Goal: Obtain resource: Download file/media

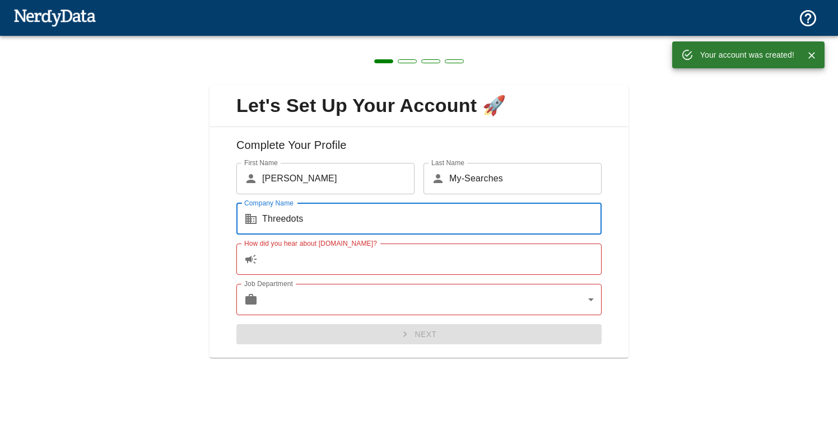
type input "Threedots"
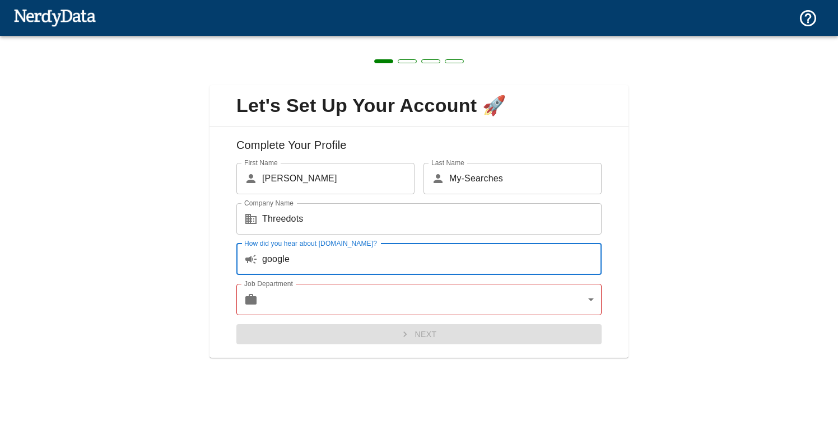
type input "google"
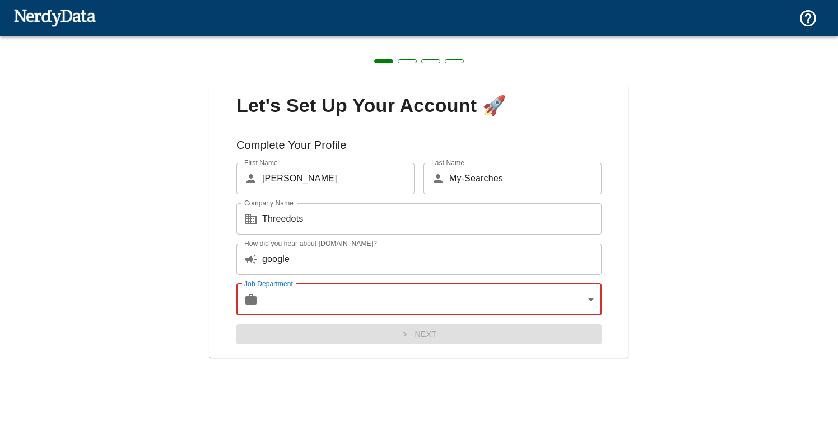
click at [333, 39] on body "Technologies Domains Pricing Products Create a Report Create a list of websites…" at bounding box center [419, 19] width 838 height 39
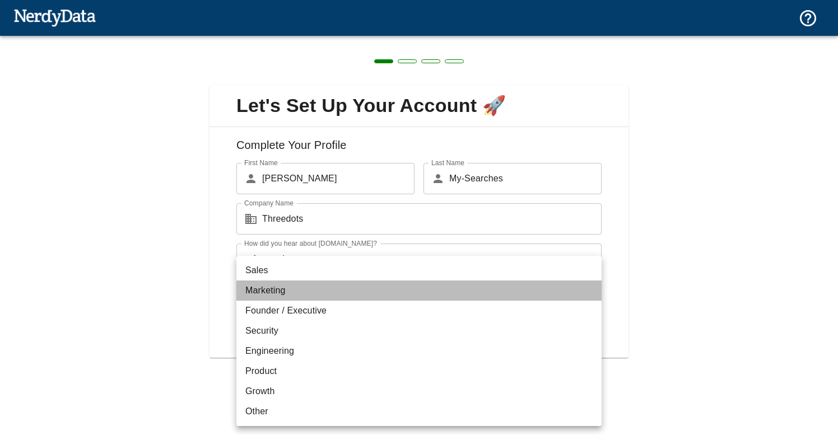
click at [319, 298] on li "Marketing" at bounding box center [418, 291] width 365 height 20
type input "marketing"
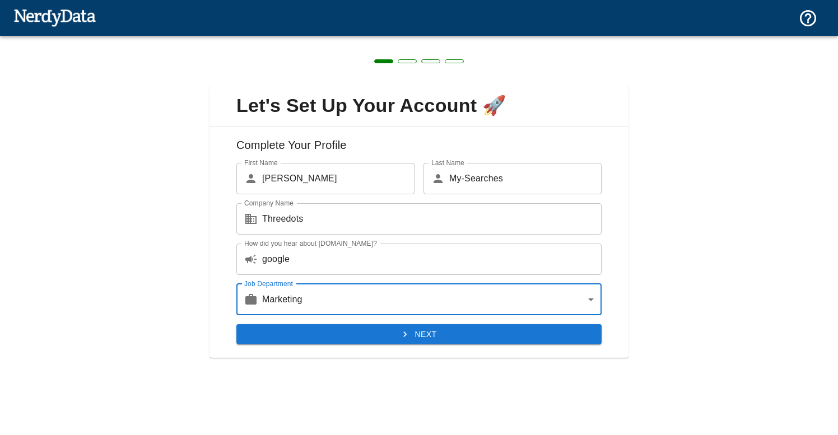
click at [328, 330] on button "Next" at bounding box center [418, 334] width 365 height 21
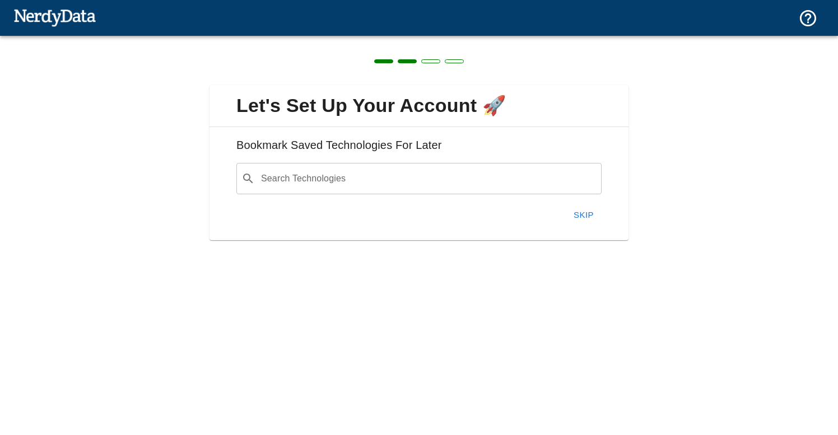
click at [585, 212] on button "Skip" at bounding box center [584, 215] width 36 height 24
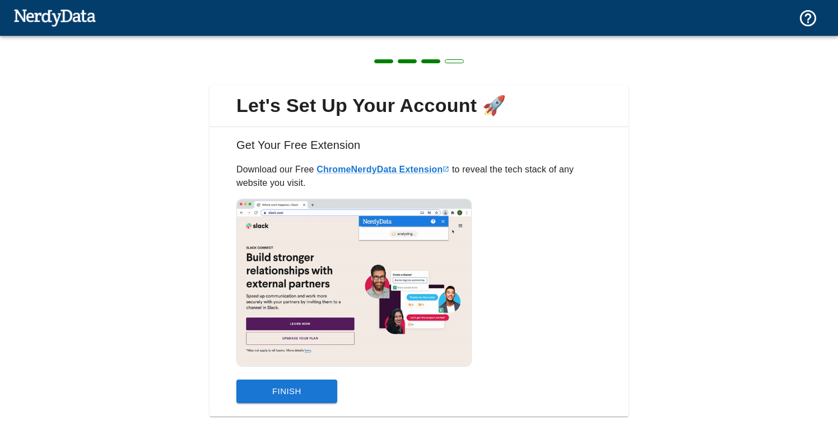
click at [295, 397] on button "Finish" at bounding box center [286, 392] width 101 height 24
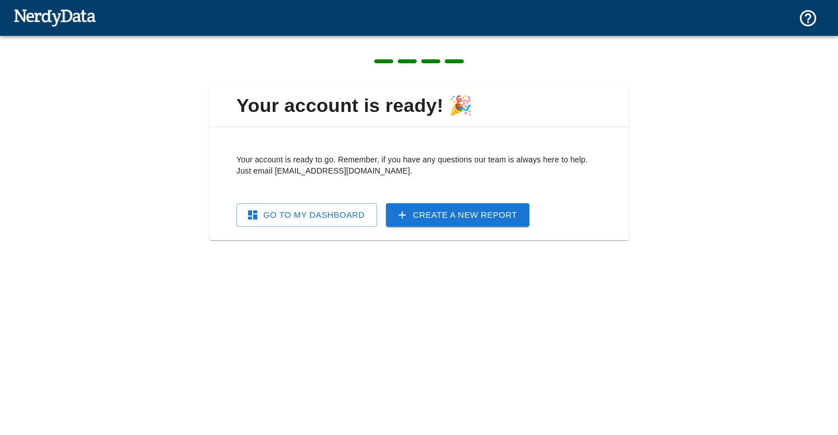
click at [84, 15] on img at bounding box center [54, 17] width 82 height 22
click at [40, 16] on img at bounding box center [54, 17] width 82 height 22
click at [291, 213] on link "Go To My Dashboard" at bounding box center [306, 215] width 141 height 24
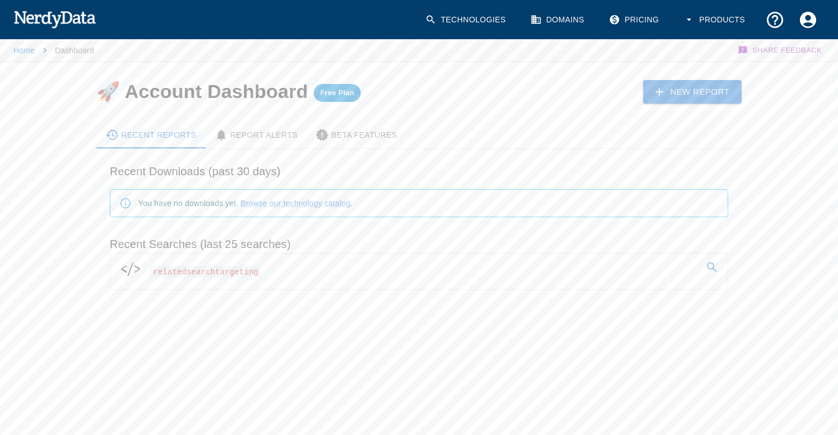
click at [222, 275] on span "relatedsearchtargeting" at bounding box center [206, 272] width 110 height 12
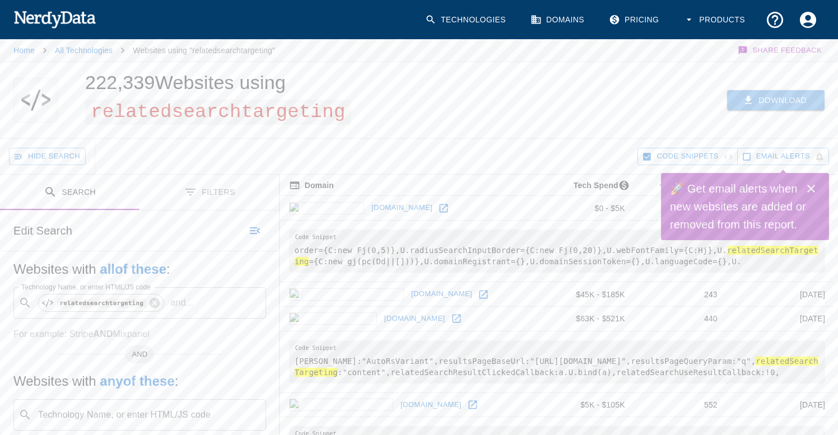
click at [761, 104] on button "Download" at bounding box center [775, 100] width 97 height 21
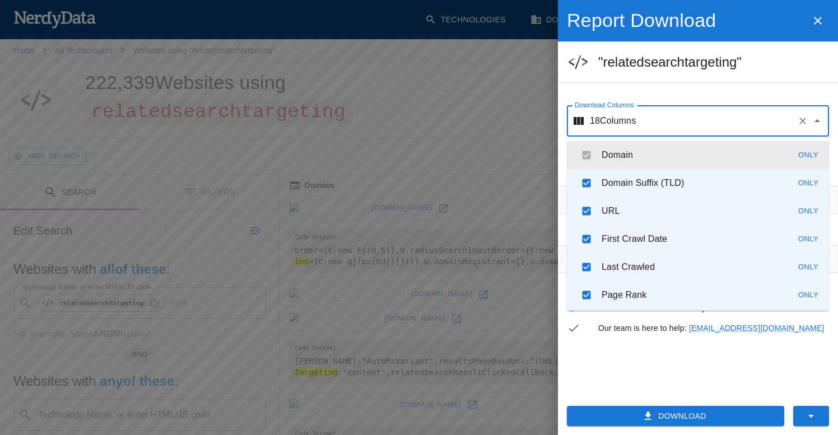
click at [648, 129] on input "Download Columns" at bounding box center [714, 120] width 157 height 21
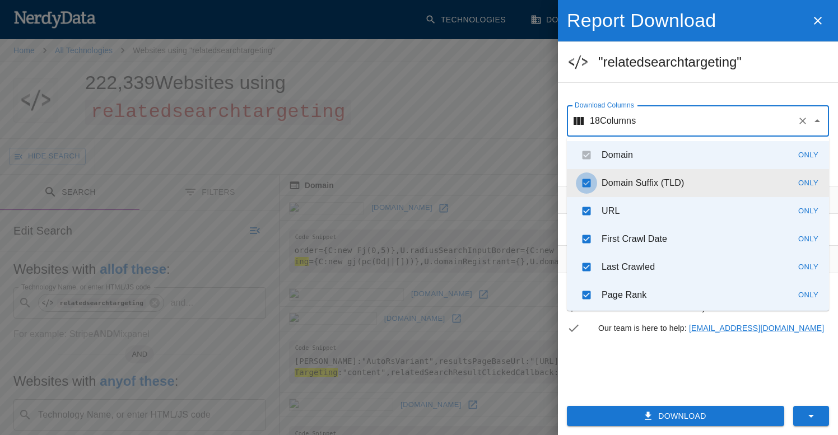
click at [586, 188] on input "checkbox" at bounding box center [586, 182] width 21 height 21
checkbox input "false"
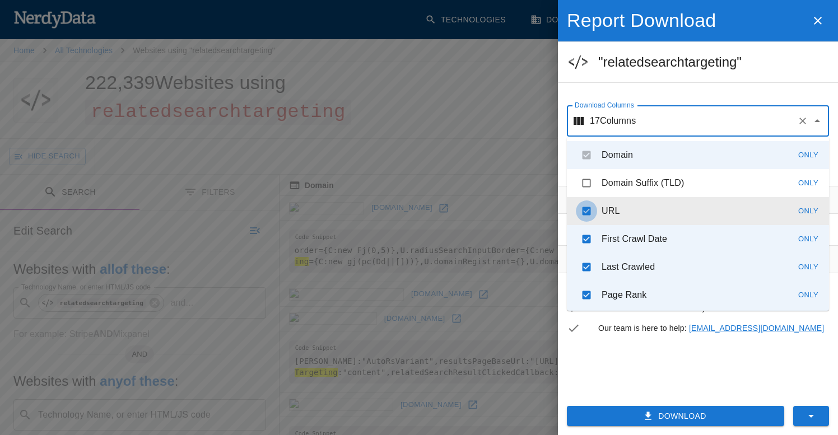
click at [586, 212] on input "checkbox" at bounding box center [586, 210] width 21 height 21
checkbox input "false"
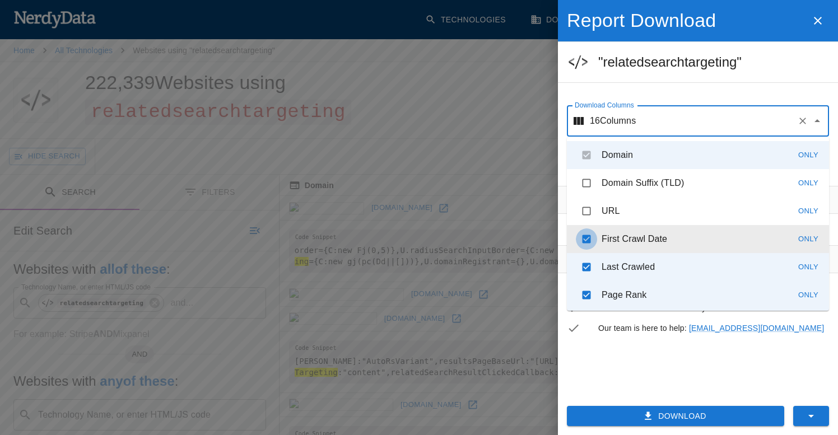
click at [586, 238] on input "checkbox" at bounding box center [586, 238] width 21 height 21
checkbox input "false"
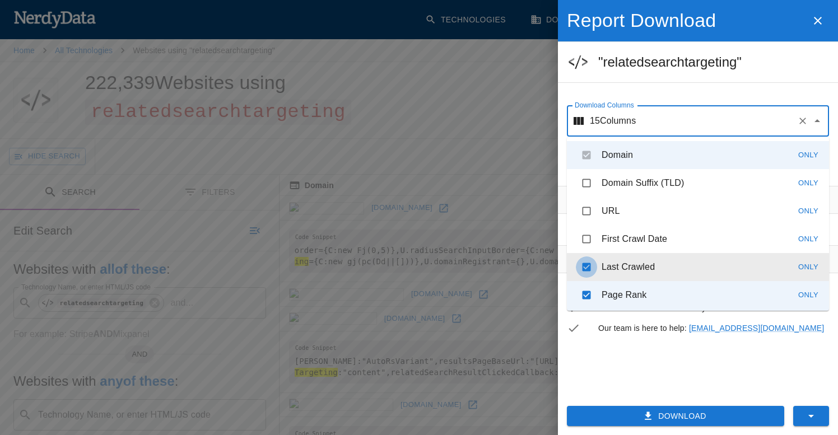
click at [584, 268] on input "checkbox" at bounding box center [586, 266] width 21 height 21
checkbox input "false"
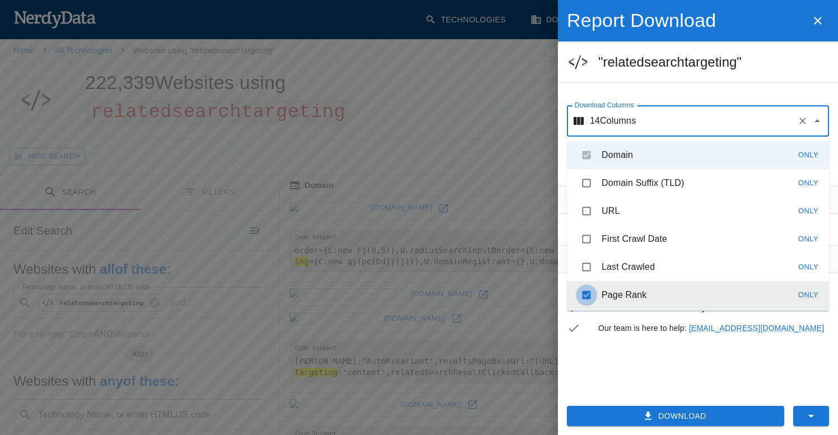
click at [584, 291] on input "checkbox" at bounding box center [586, 294] width 21 height 21
checkbox input "false"
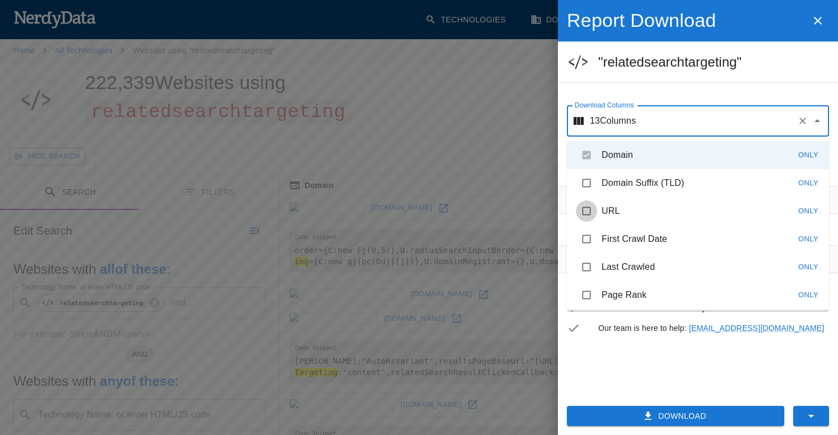
click at [584, 208] on input "checkbox" at bounding box center [586, 210] width 21 height 21
checkbox input "true"
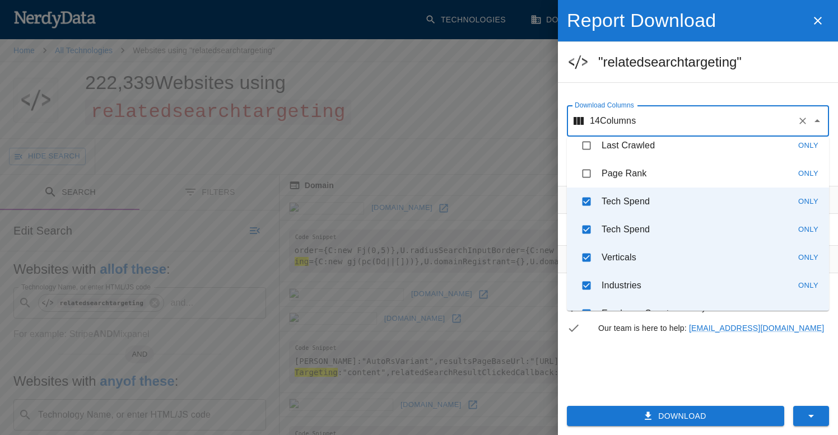
scroll to position [125, 0]
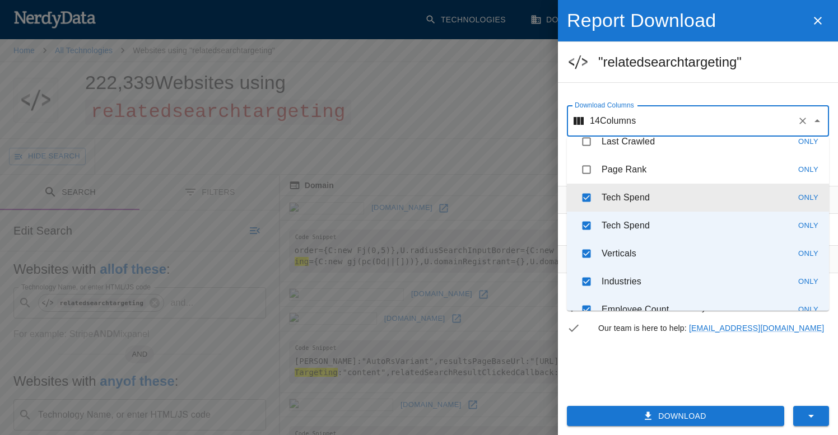
click at [586, 206] on input "checkbox" at bounding box center [586, 197] width 21 height 21
checkbox input "false"
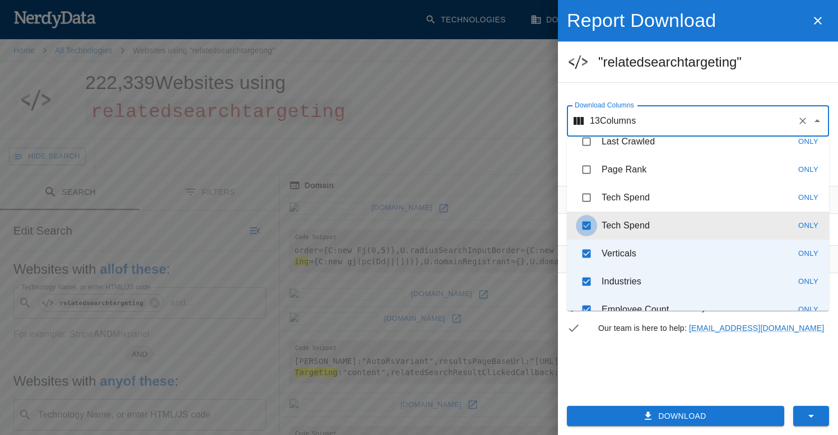
click at [586, 228] on input "checkbox" at bounding box center [586, 225] width 21 height 21
checkbox input "false"
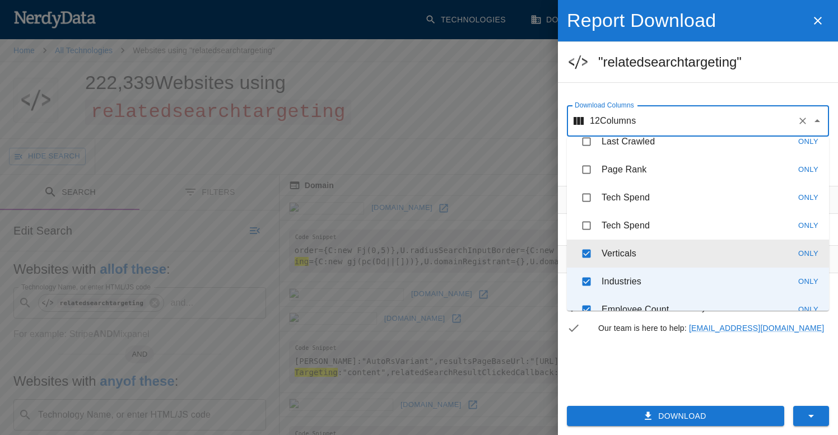
click at [586, 258] on input "checkbox" at bounding box center [586, 253] width 21 height 21
checkbox input "false"
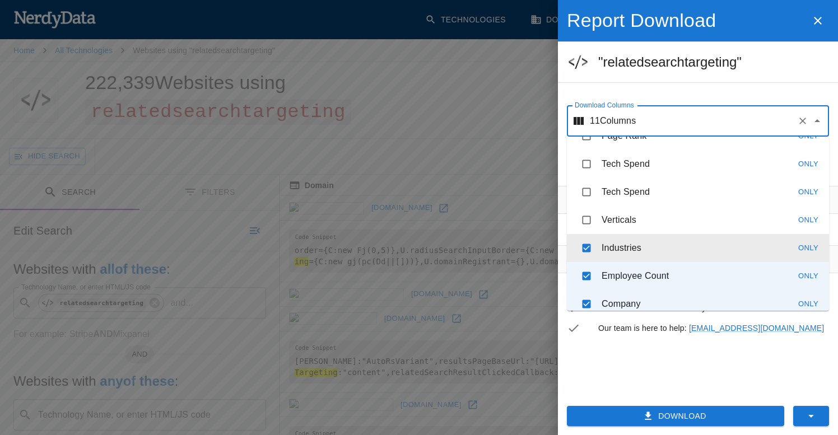
click at [586, 255] on input "checkbox" at bounding box center [586, 247] width 21 height 21
checkbox input "false"
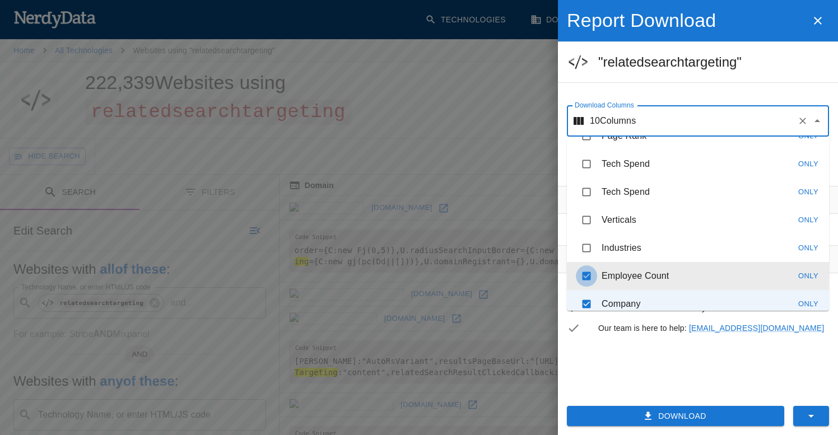
click at [586, 281] on input "checkbox" at bounding box center [586, 275] width 21 height 21
checkbox input "false"
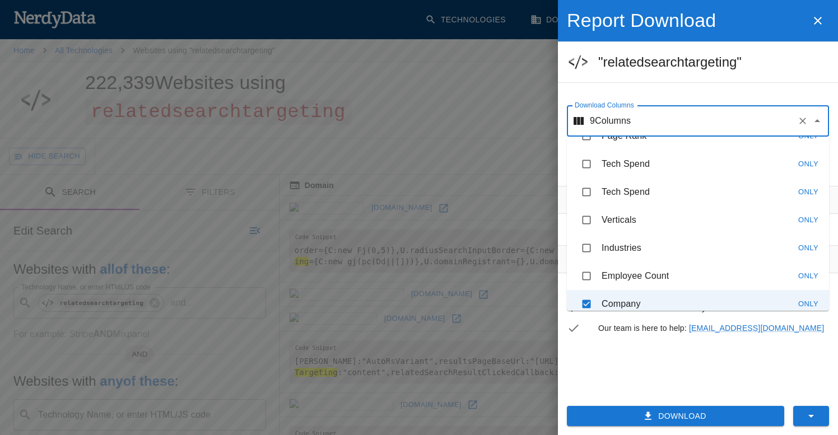
scroll to position [251, 0]
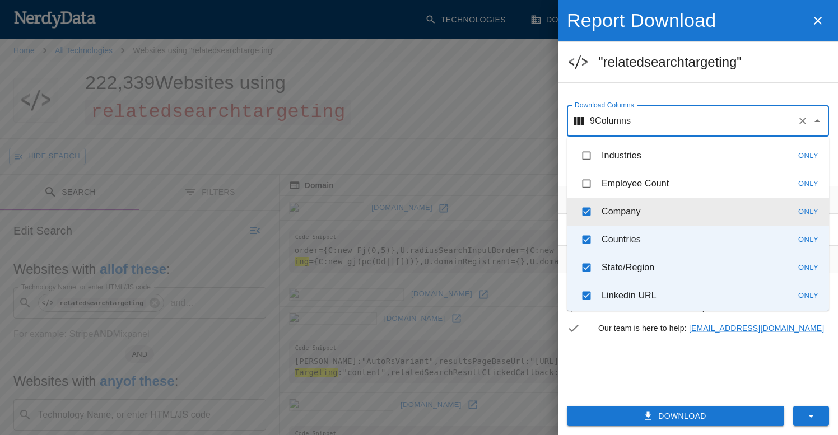
click at [585, 212] on input "checkbox" at bounding box center [586, 211] width 21 height 21
checkbox input "false"
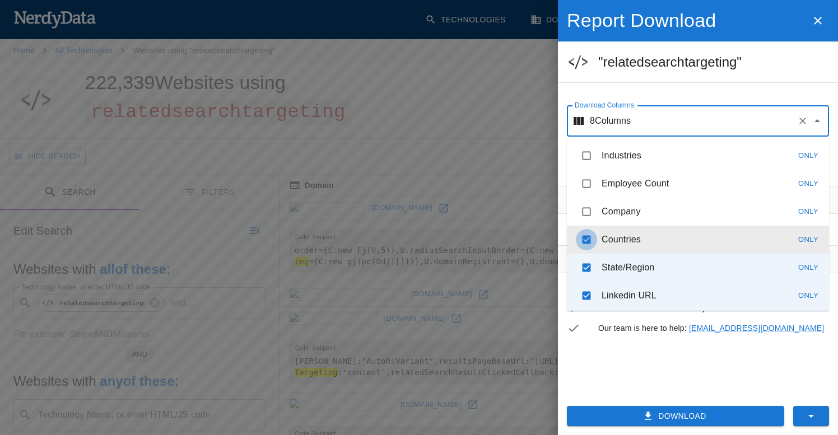
click at [585, 241] on input "checkbox" at bounding box center [586, 239] width 21 height 21
checkbox input "false"
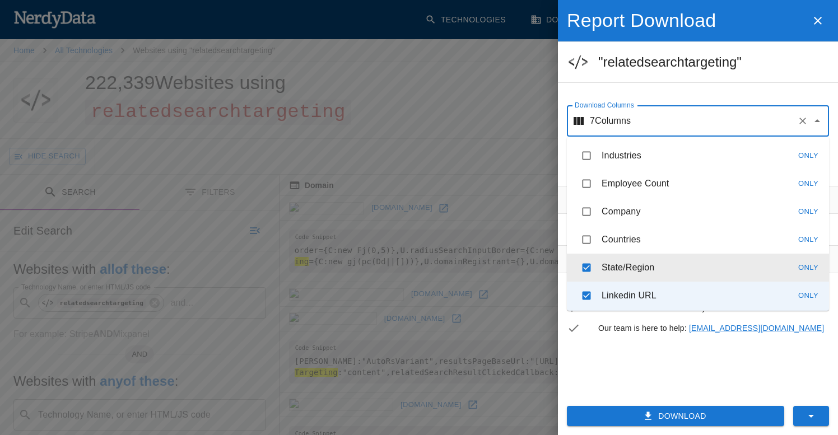
click at [585, 271] on input "checkbox" at bounding box center [586, 267] width 21 height 21
checkbox input "false"
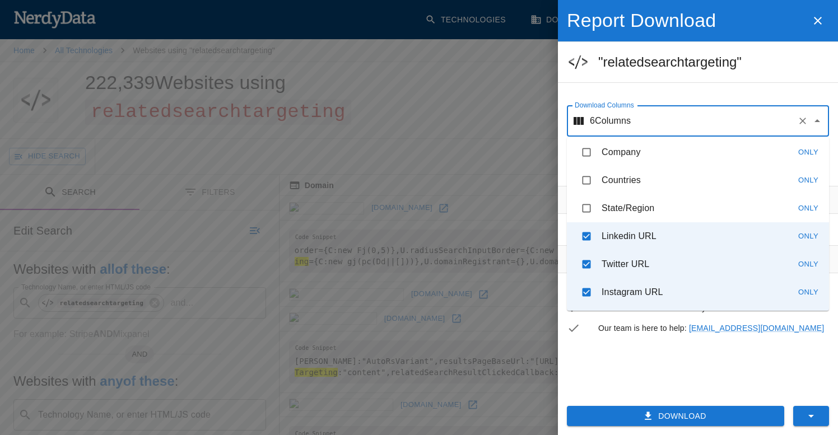
scroll to position [319, 0]
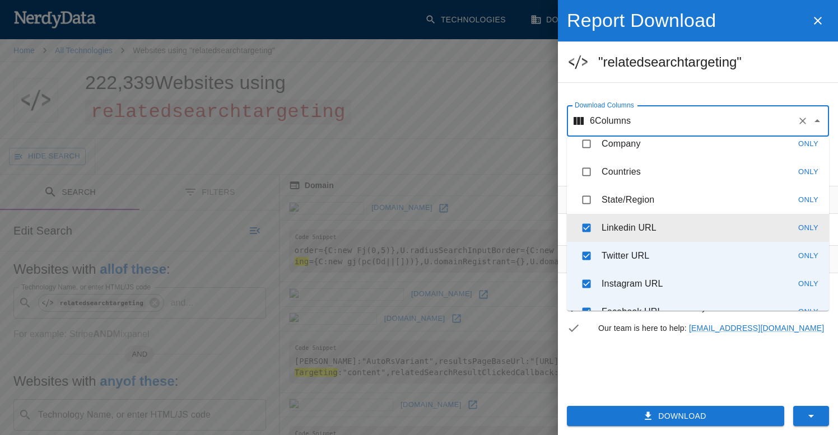
click at [585, 236] on input "checkbox" at bounding box center [586, 227] width 21 height 21
checkbox input "false"
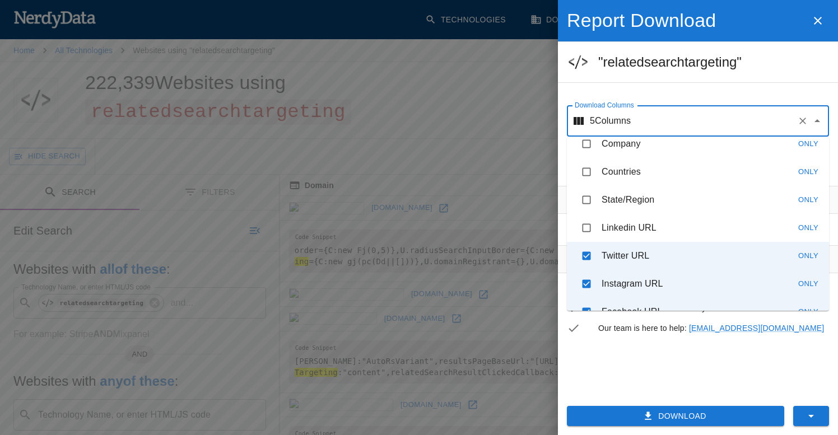
click at [585, 270] on li "Instagram URL Only" at bounding box center [698, 284] width 262 height 28
checkbox input "false"
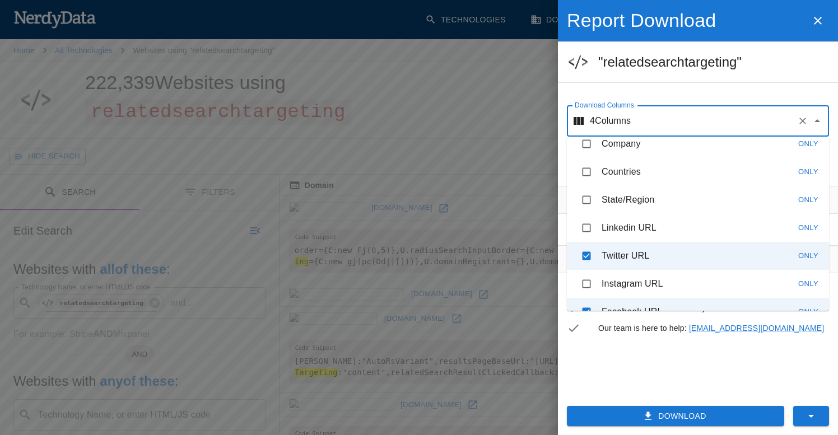
scroll to position [339, 0]
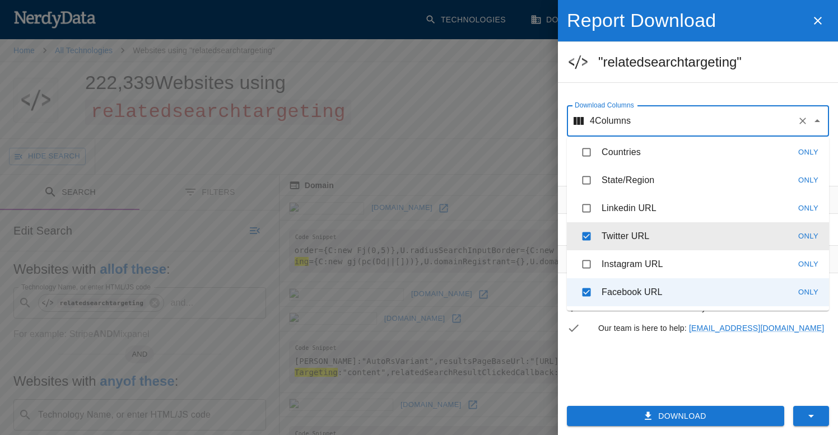
click at [587, 231] on input "checkbox" at bounding box center [586, 236] width 21 height 21
checkbox input "false"
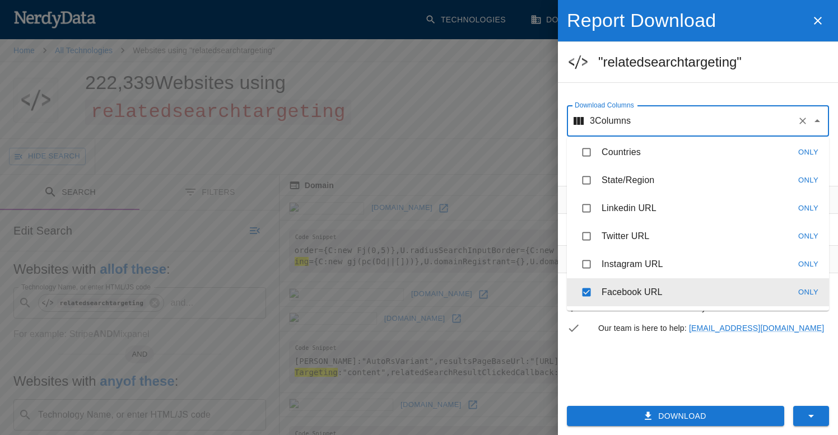
click at [587, 285] on input "checkbox" at bounding box center [586, 292] width 21 height 21
checkbox input "false"
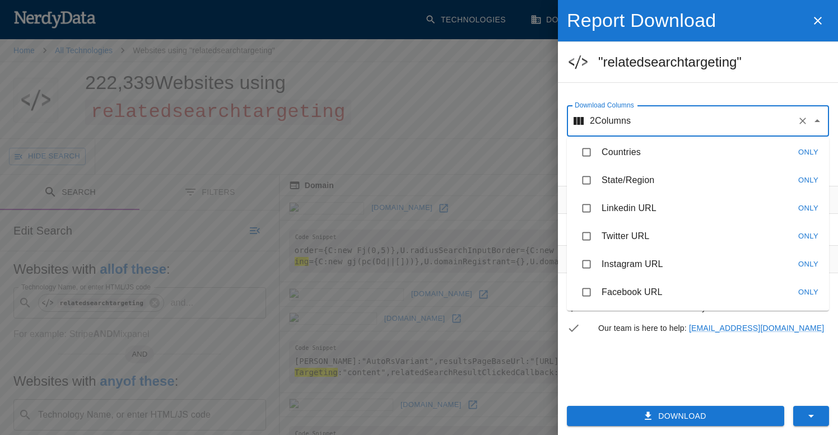
click at [605, 375] on div "Filters No filters applied Tips Download unlimited filtered reports Add Date fi…" at bounding box center [698, 287] width 280 height 202
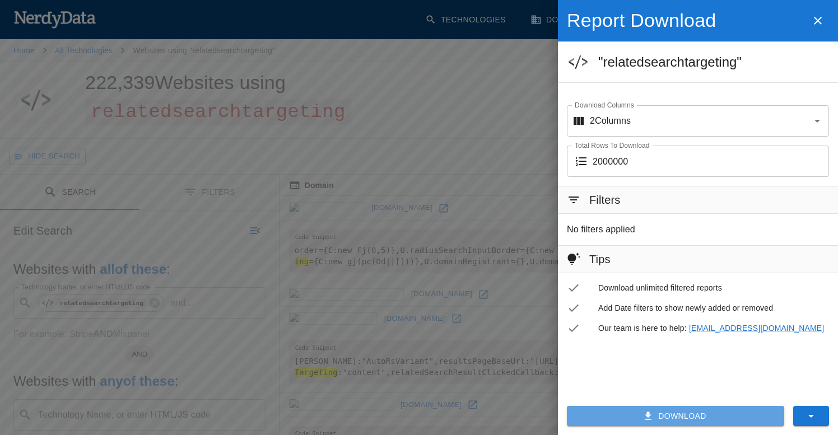
click at [647, 419] on icon "button" at bounding box center [648, 416] width 7 height 8
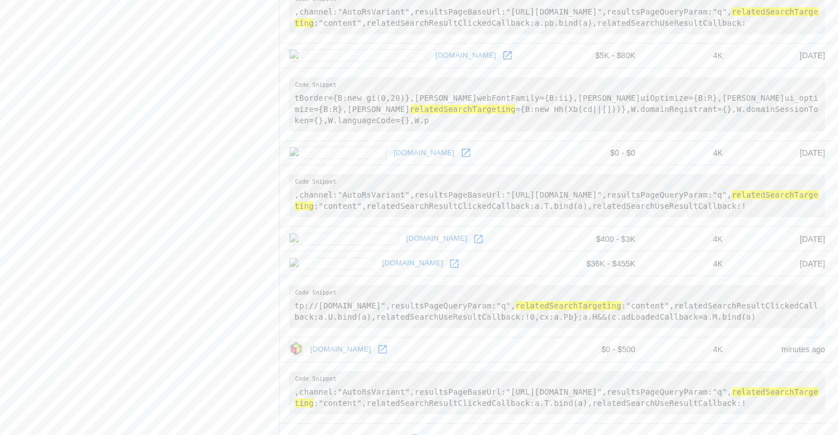
scroll to position [1655, 0]
